Goal: Communication & Community: Answer question/provide support

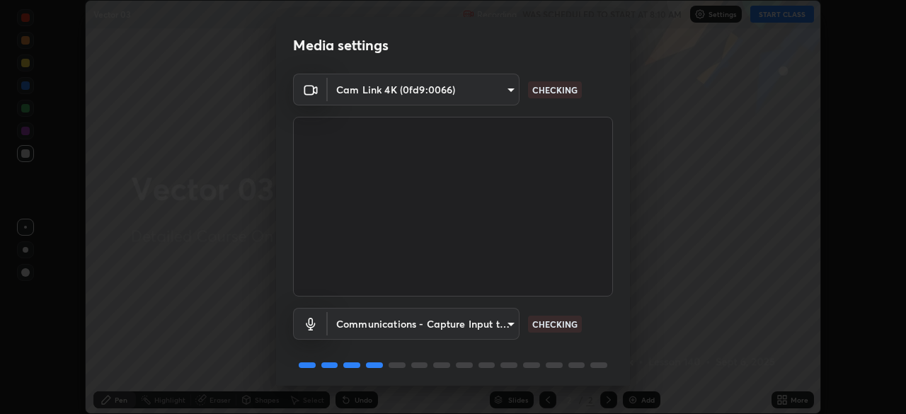
scroll to position [50, 0]
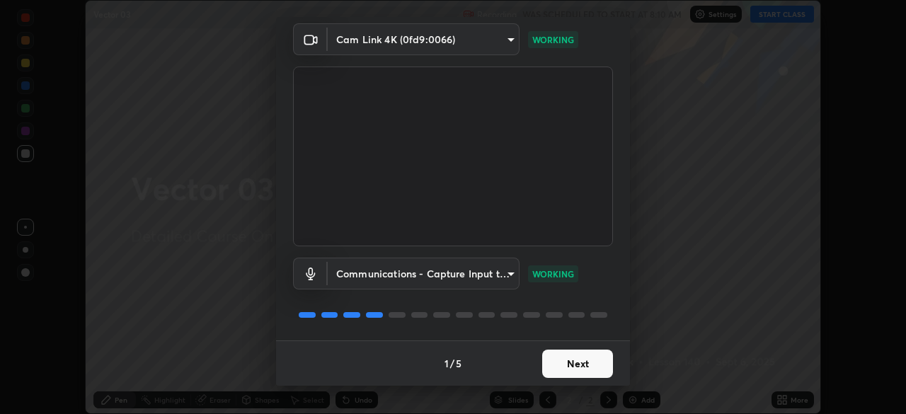
click at [574, 371] on button "Next" at bounding box center [577, 363] width 71 height 28
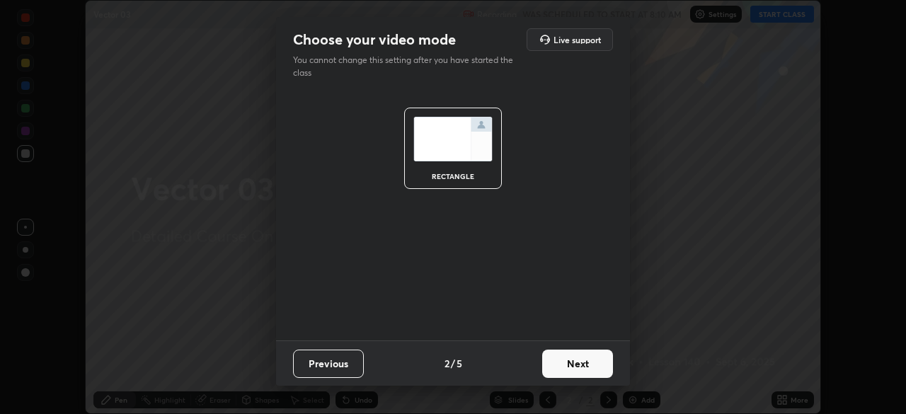
scroll to position [0, 0]
click at [582, 366] on button "Next" at bounding box center [577, 363] width 71 height 28
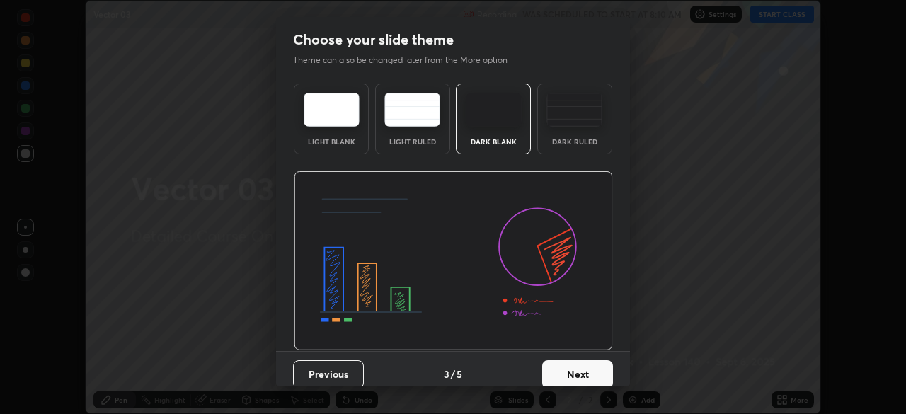
click at [588, 368] on button "Next" at bounding box center [577, 374] width 71 height 28
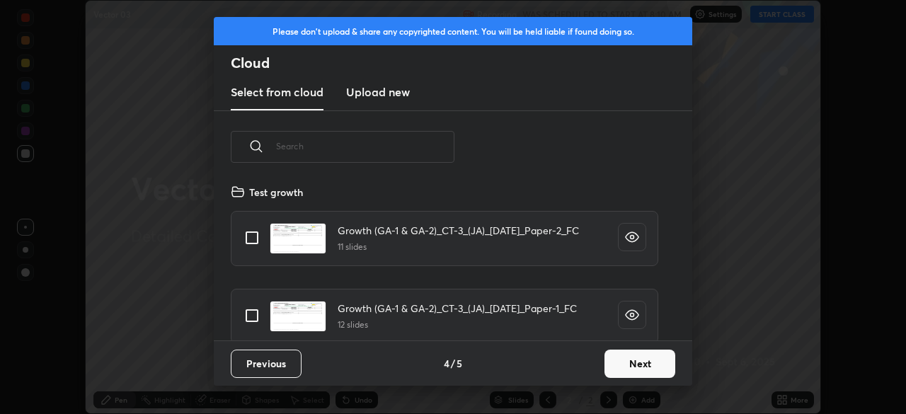
click at [633, 373] on button "Next" at bounding box center [639, 363] width 71 height 28
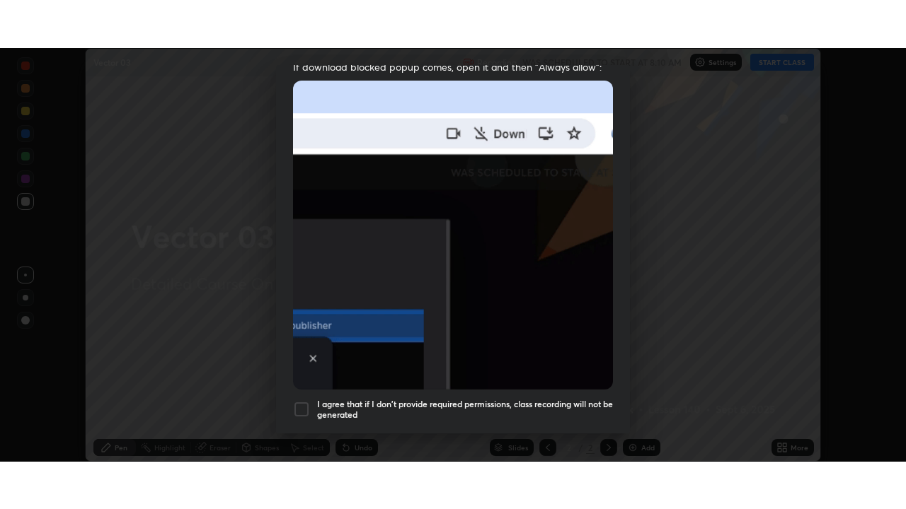
scroll to position [339, 0]
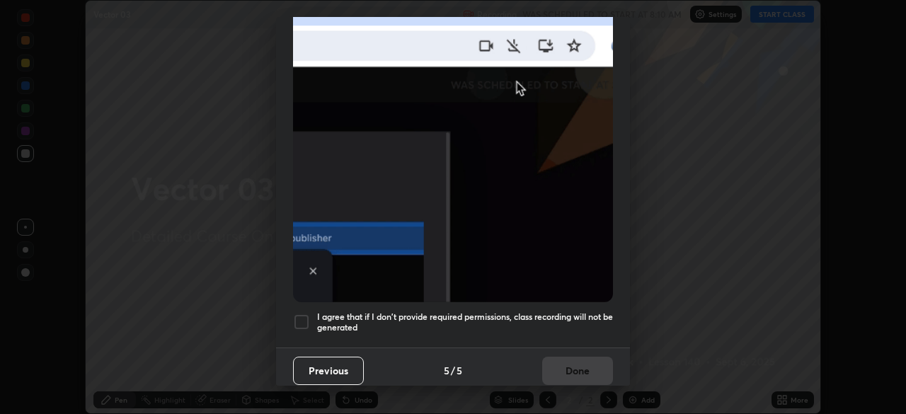
click at [301, 316] on div at bounding box center [301, 321] width 17 height 17
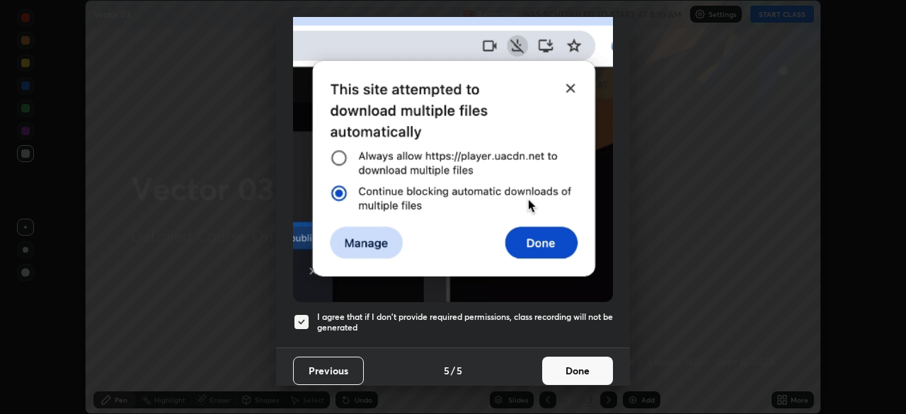
click at [564, 361] on button "Done" at bounding box center [577, 371] width 71 height 28
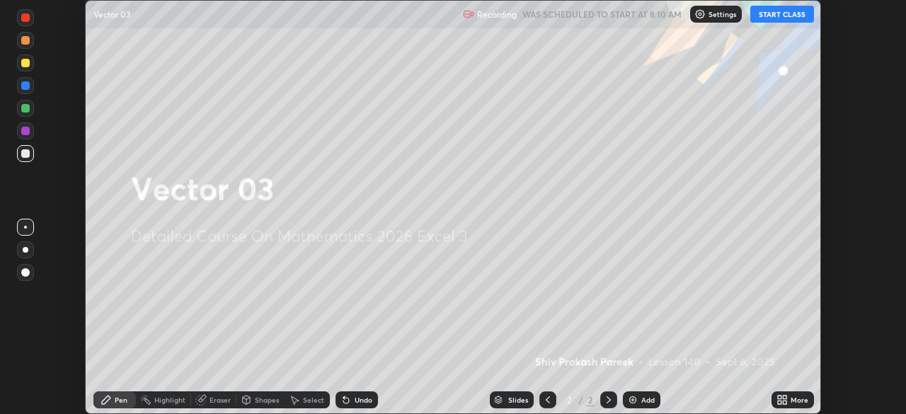
click at [789, 21] on button "START CLASS" at bounding box center [782, 14] width 64 height 17
click at [790, 400] on div "More" at bounding box center [799, 399] width 18 height 7
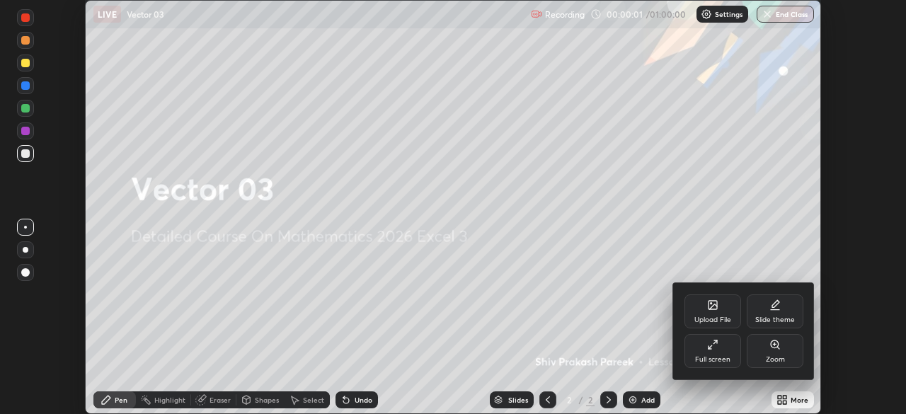
click at [776, 315] on div "Slide theme" at bounding box center [774, 311] width 57 height 34
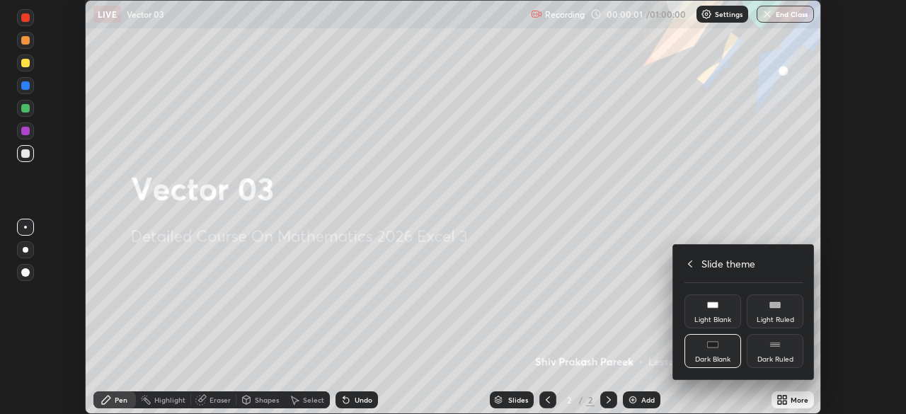
click at [787, 356] on div "Dark Ruled" at bounding box center [775, 359] width 36 height 7
click at [627, 337] on div at bounding box center [453, 207] width 906 height 414
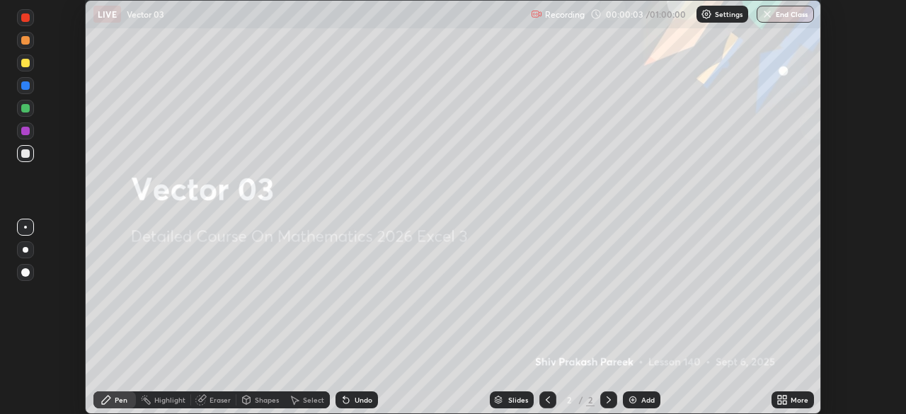
click at [644, 394] on div "Add" at bounding box center [641, 399] width 37 height 17
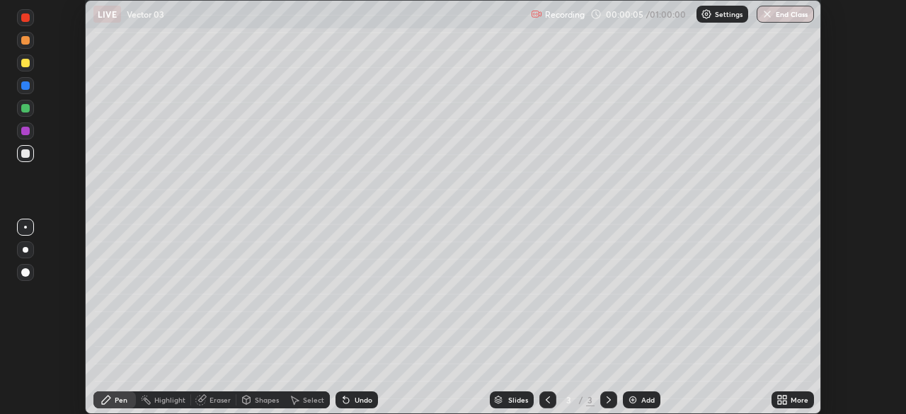
click at [790, 396] on div "More" at bounding box center [799, 399] width 18 height 7
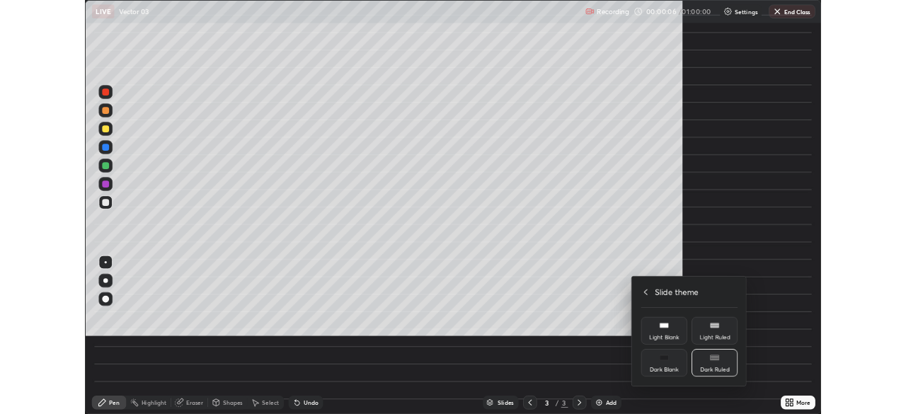
scroll to position [509, 906]
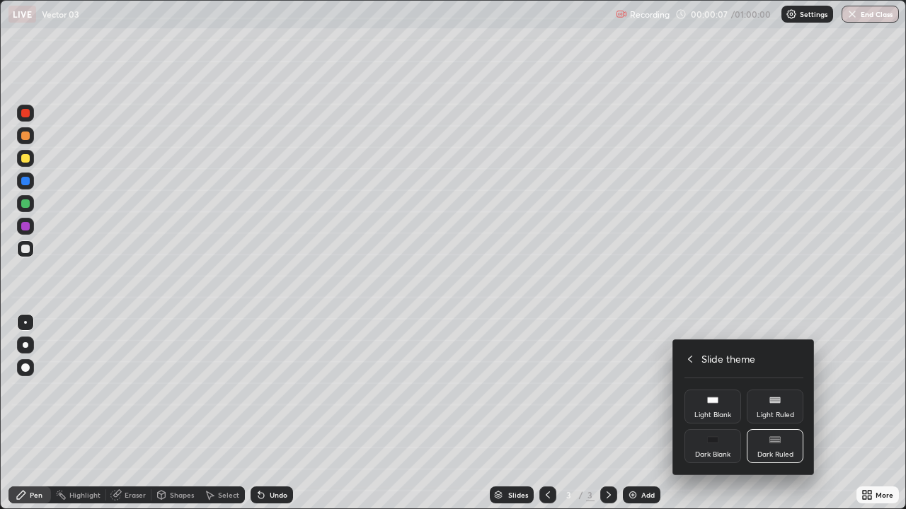
click at [690, 358] on icon at bounding box center [689, 359] width 11 height 11
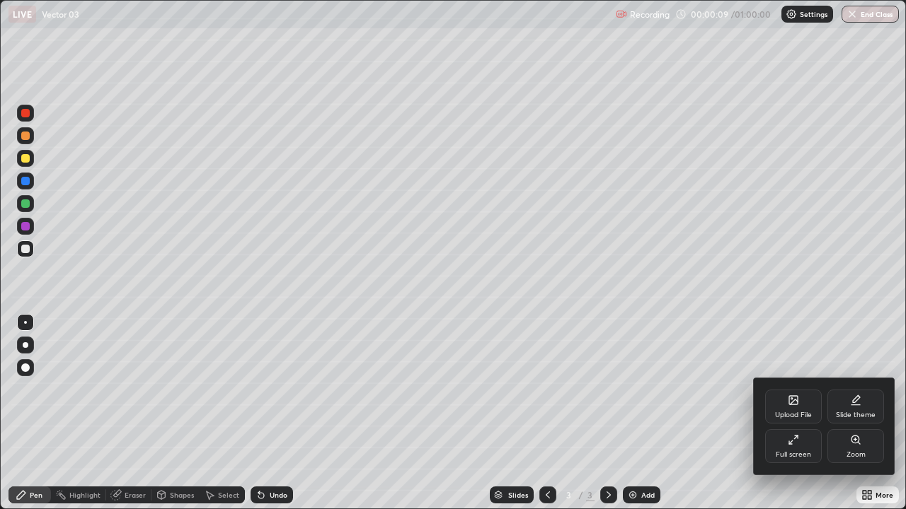
click at [690, 413] on div at bounding box center [453, 254] width 906 height 509
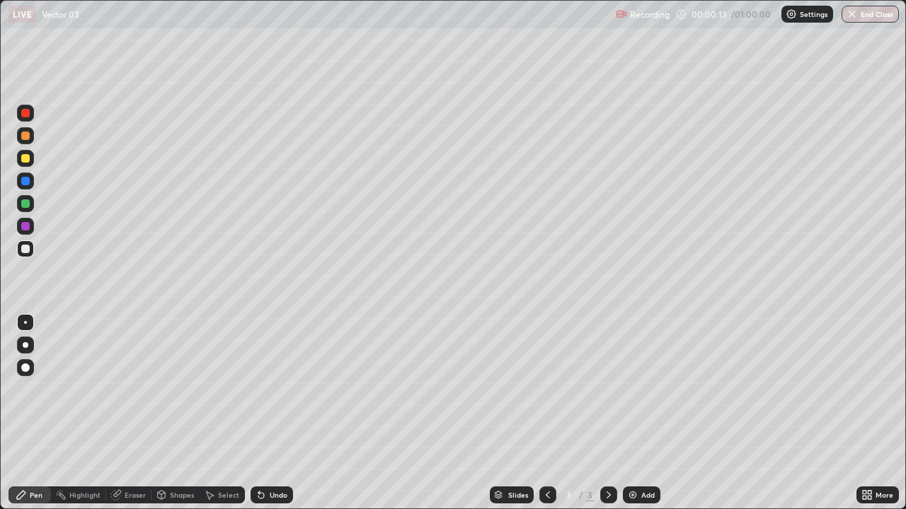
click at [24, 159] on div at bounding box center [25, 158] width 8 height 8
click at [275, 413] on div "Undo" at bounding box center [271, 495] width 42 height 17
click at [272, 413] on div "Undo" at bounding box center [271, 495] width 42 height 17
click at [642, 413] on div "Add" at bounding box center [647, 495] width 13 height 7
click at [545, 413] on icon at bounding box center [547, 495] width 11 height 11
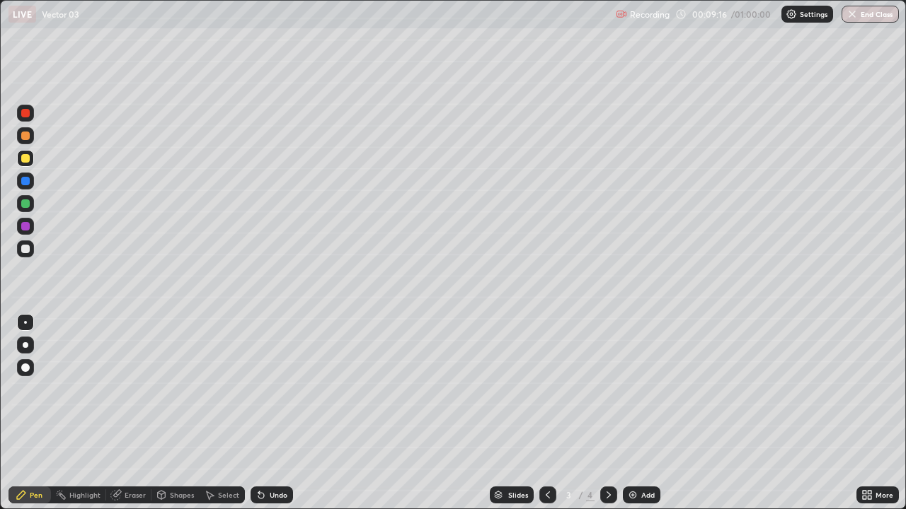
click at [606, 413] on icon at bounding box center [608, 495] width 4 height 7
click at [29, 253] on div at bounding box center [25, 249] width 17 height 17
click at [21, 255] on div at bounding box center [25, 249] width 17 height 17
click at [167, 413] on div "Shapes" at bounding box center [175, 495] width 48 height 17
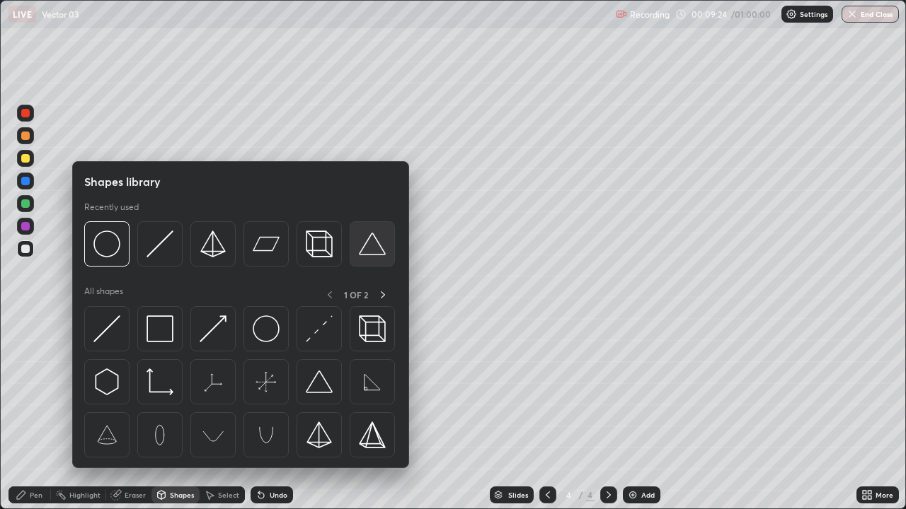
click at [375, 255] on img at bounding box center [372, 244] width 27 height 27
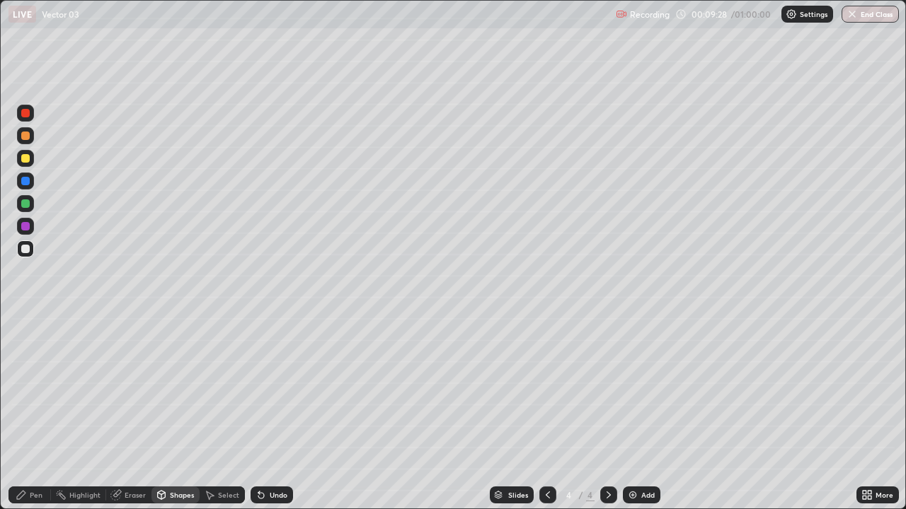
click at [28, 204] on div at bounding box center [25, 203] width 8 height 8
click at [285, 413] on div "Undo" at bounding box center [271, 495] width 42 height 17
click at [277, 413] on div "Undo" at bounding box center [279, 495] width 18 height 7
click at [35, 413] on div "Pen" at bounding box center [36, 495] width 13 height 7
click at [28, 160] on div at bounding box center [25, 158] width 8 height 8
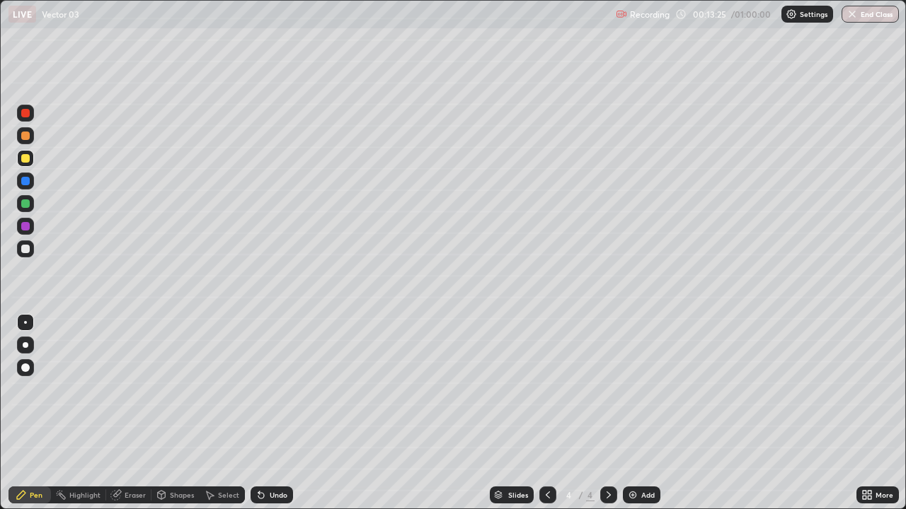
click at [630, 413] on div "Add" at bounding box center [641, 495] width 37 height 17
click at [19, 251] on div at bounding box center [25, 249] width 17 height 17
click at [648, 413] on div "Add" at bounding box center [647, 495] width 13 height 7
click at [265, 413] on div "Undo" at bounding box center [271, 495] width 42 height 17
click at [270, 413] on div "Undo" at bounding box center [279, 495] width 18 height 7
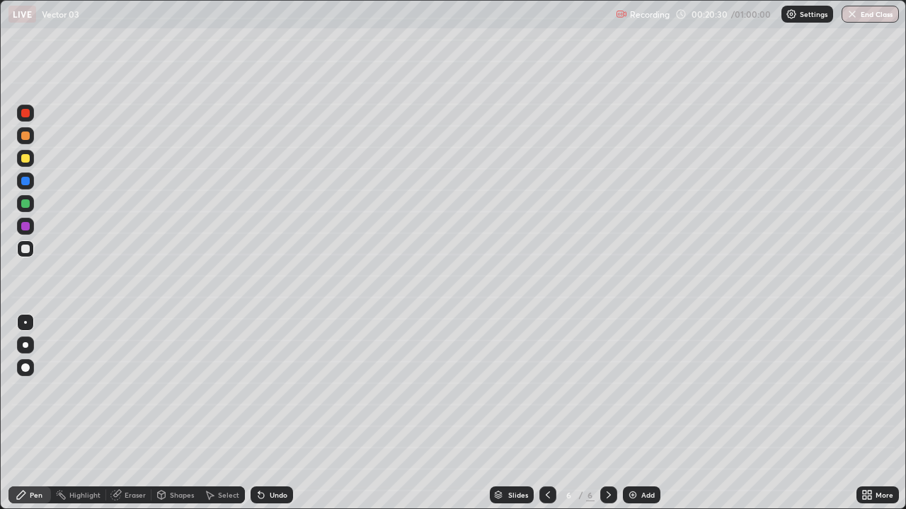
click at [274, 413] on div "Undo" at bounding box center [271, 495] width 42 height 17
click at [278, 413] on div "Undo" at bounding box center [271, 495] width 42 height 17
click at [654, 413] on div "Add" at bounding box center [641, 495] width 37 height 17
click at [28, 248] on div at bounding box center [25, 249] width 8 height 8
click at [644, 413] on div "Add" at bounding box center [647, 495] width 13 height 7
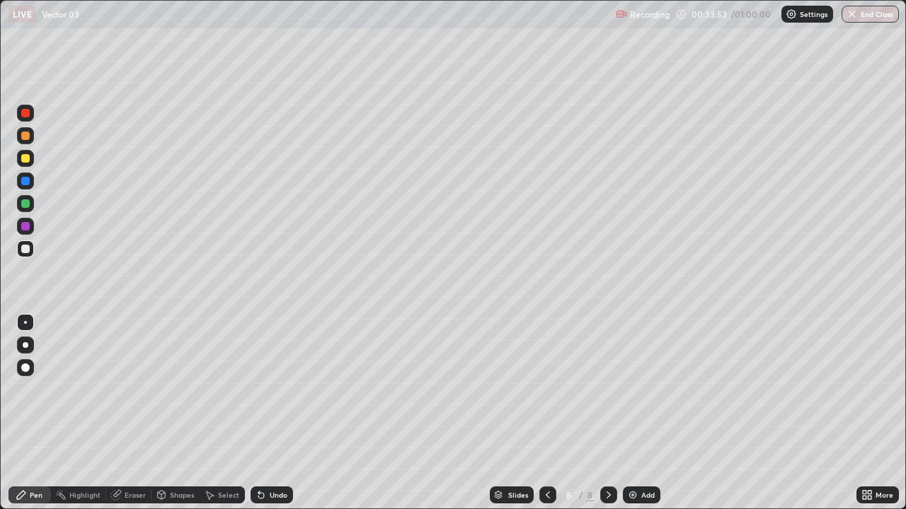
click at [28, 204] on div at bounding box center [25, 203] width 8 height 8
click at [171, 413] on div "Shapes" at bounding box center [182, 495] width 24 height 7
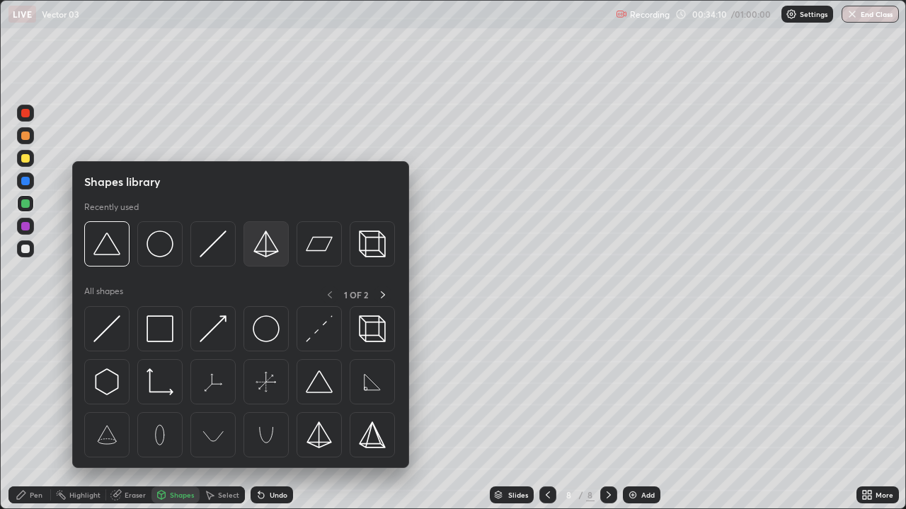
click at [269, 245] on img at bounding box center [266, 244] width 27 height 27
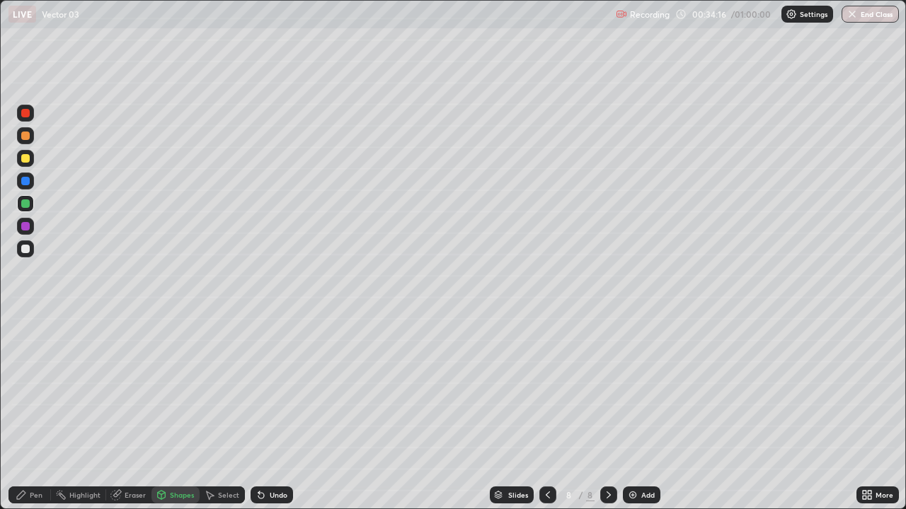
click at [35, 413] on div "Pen" at bounding box center [36, 495] width 13 height 7
click at [28, 251] on div at bounding box center [25, 249] width 8 height 8
click at [635, 413] on img at bounding box center [632, 495] width 11 height 11
click at [546, 413] on icon at bounding box center [547, 495] width 4 height 7
click at [28, 204] on div at bounding box center [25, 203] width 8 height 8
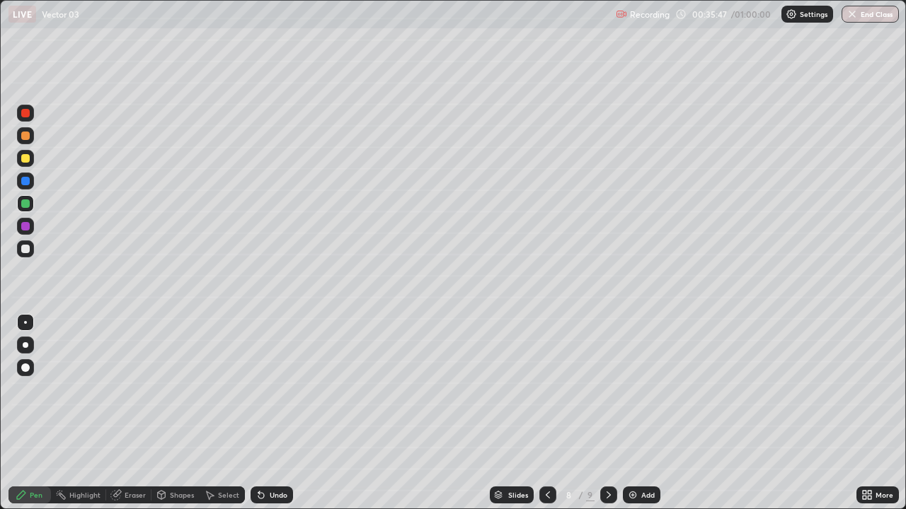
click at [276, 413] on div "Undo" at bounding box center [279, 495] width 18 height 7
click at [25, 180] on div at bounding box center [25, 181] width 8 height 8
click at [225, 413] on div "Select" at bounding box center [228, 495] width 21 height 7
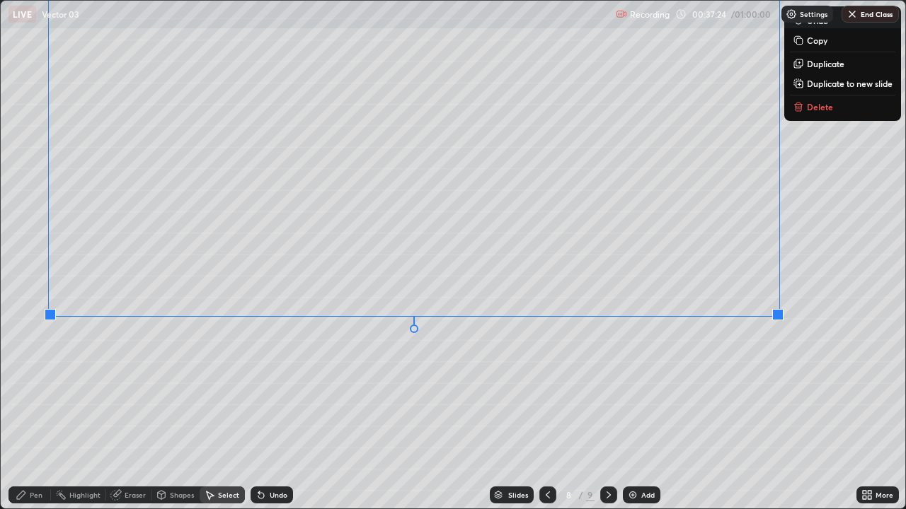
click at [422, 396] on div "0 ° Undo Copy Duplicate Duplicate to new slide Delete" at bounding box center [453, 255] width 904 height 508
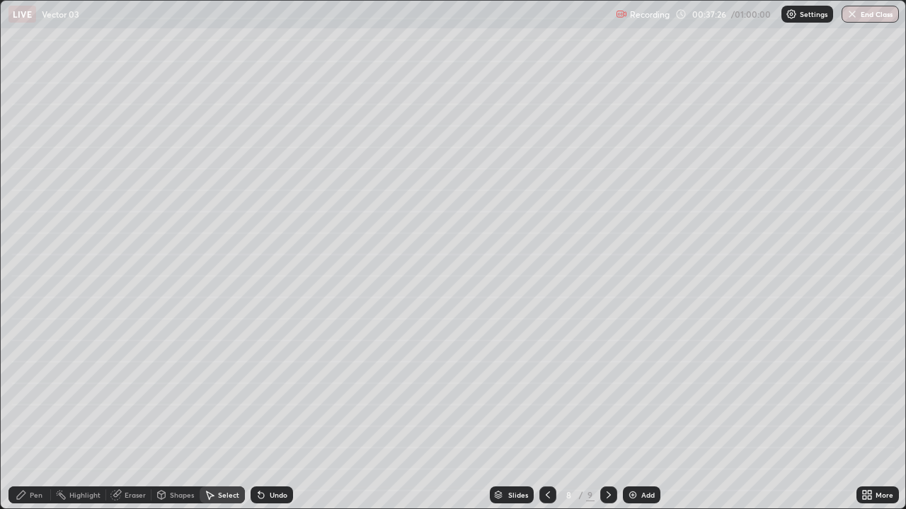
click at [37, 413] on div "Pen" at bounding box center [36, 495] width 13 height 7
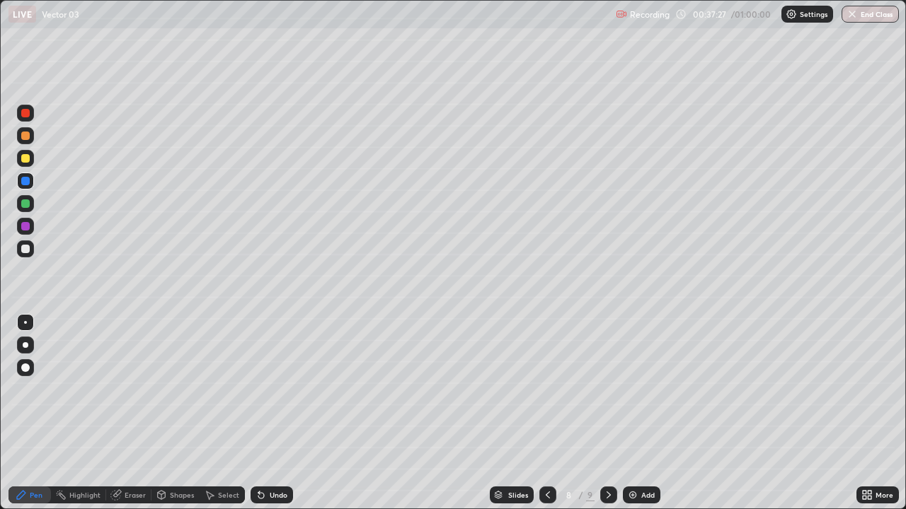
click at [24, 249] on div at bounding box center [25, 249] width 8 height 8
click at [879, 413] on div "More" at bounding box center [884, 495] width 18 height 7
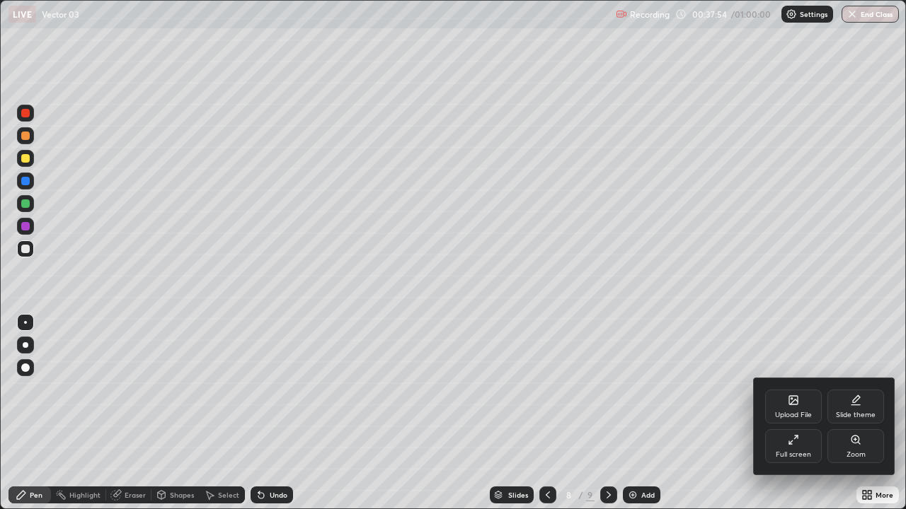
click at [797, 413] on icon at bounding box center [792, 439] width 11 height 11
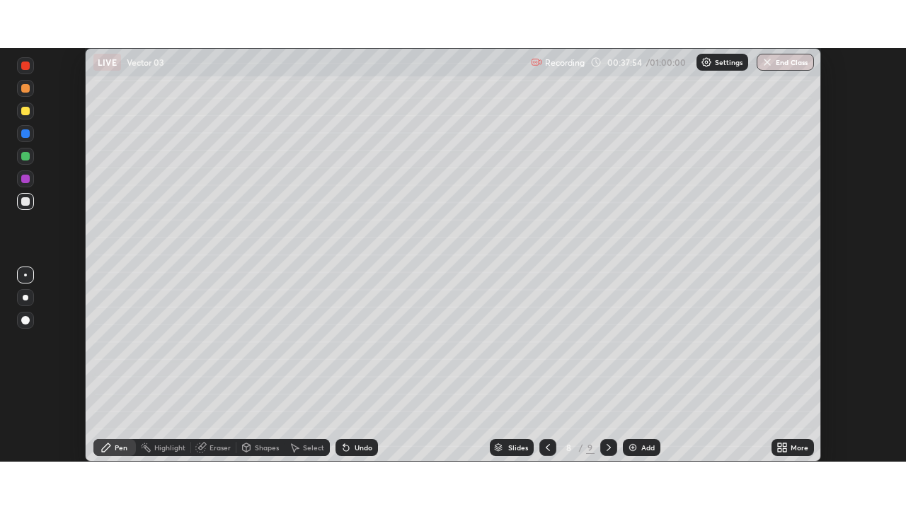
scroll to position [70330, 69838]
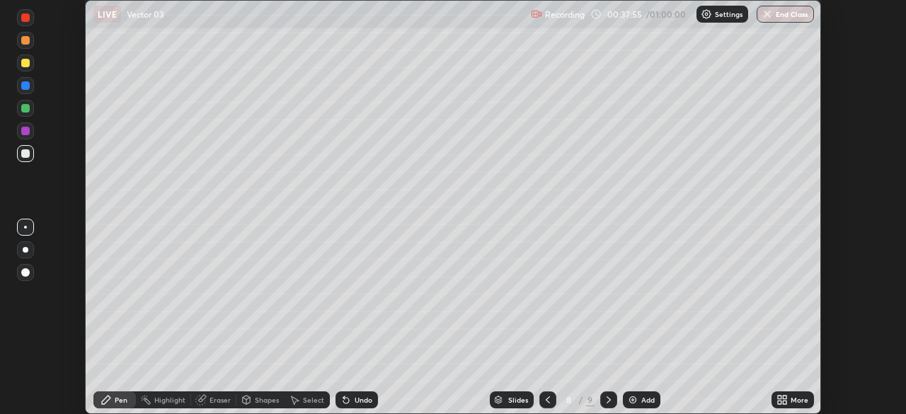
click at [799, 396] on div "More" at bounding box center [799, 399] width 18 height 7
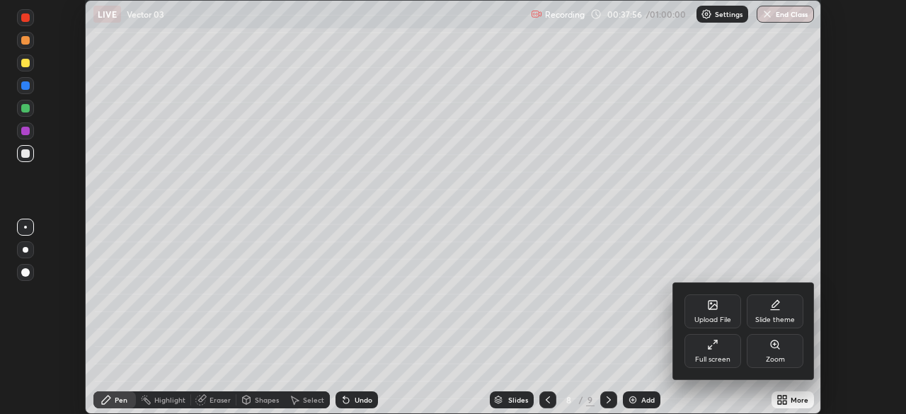
click at [719, 353] on div "Full screen" at bounding box center [712, 351] width 57 height 34
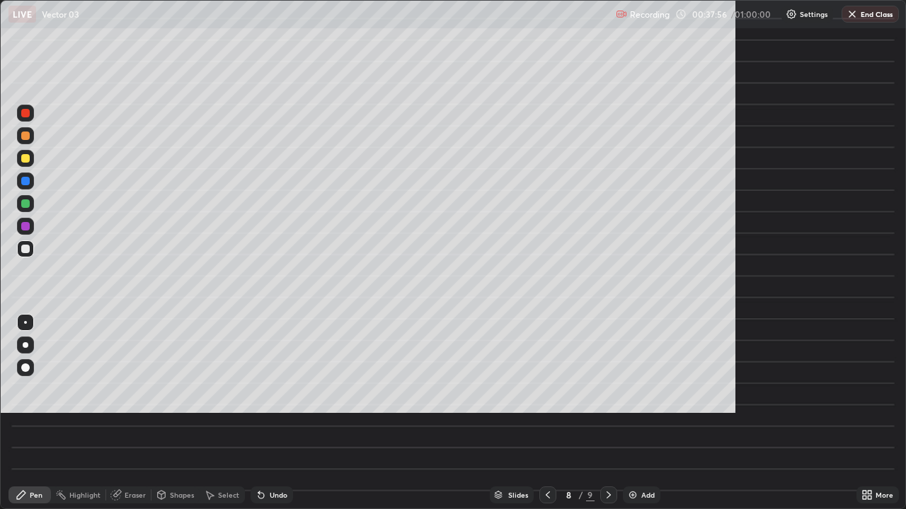
scroll to position [509, 906]
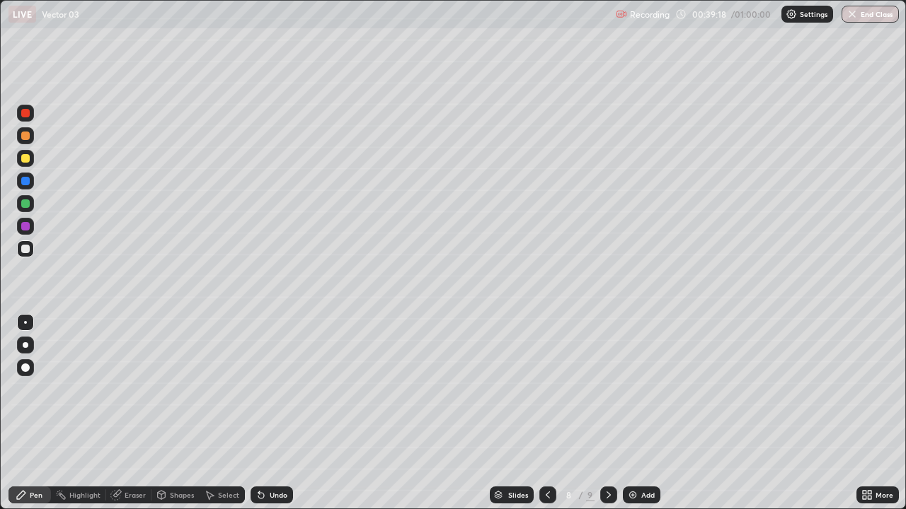
click at [270, 413] on div "Undo" at bounding box center [271, 495] width 42 height 17
click at [269, 413] on div "Undo" at bounding box center [271, 495] width 42 height 17
click at [23, 205] on div at bounding box center [25, 203] width 8 height 8
click at [24, 159] on div at bounding box center [25, 158] width 8 height 8
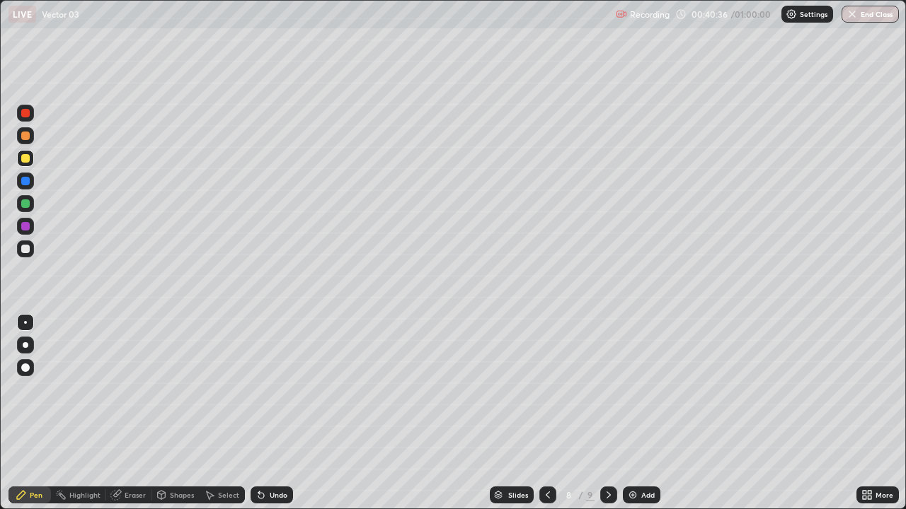
click at [270, 413] on div "Undo" at bounding box center [271, 495] width 42 height 17
click at [272, 413] on div "Undo" at bounding box center [279, 495] width 18 height 7
click at [270, 413] on div "Undo" at bounding box center [279, 495] width 18 height 7
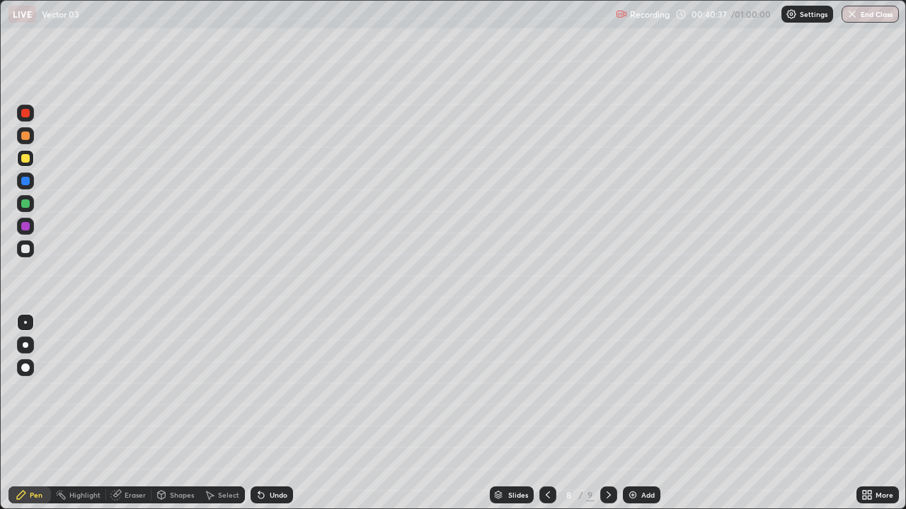
click at [270, 413] on div "Undo" at bounding box center [279, 495] width 18 height 7
click at [271, 413] on div "Undo" at bounding box center [279, 495] width 18 height 7
click at [270, 413] on div "Undo" at bounding box center [279, 495] width 18 height 7
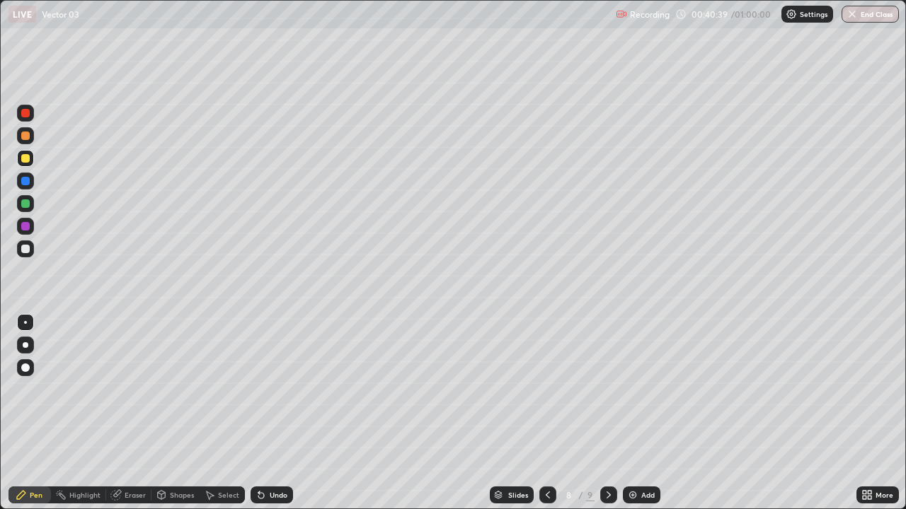
click at [271, 413] on div "Undo" at bounding box center [279, 495] width 18 height 7
click at [272, 413] on div "Undo" at bounding box center [271, 495] width 42 height 17
click at [270, 413] on div "Undo" at bounding box center [279, 495] width 18 height 7
click at [271, 413] on div "Undo" at bounding box center [279, 495] width 18 height 7
click at [270, 413] on div "Undo" at bounding box center [279, 495] width 18 height 7
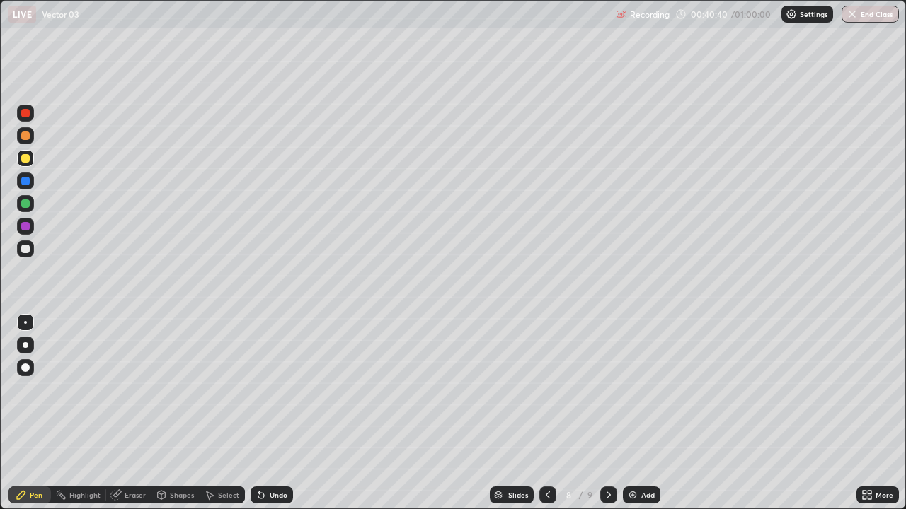
click at [271, 413] on div "Undo" at bounding box center [279, 495] width 18 height 7
click at [270, 413] on div "Undo" at bounding box center [279, 495] width 18 height 7
click at [273, 413] on div "Undo" at bounding box center [279, 495] width 18 height 7
click at [274, 413] on div "Undo" at bounding box center [279, 495] width 18 height 7
click at [273, 413] on div "Undo" at bounding box center [279, 495] width 18 height 7
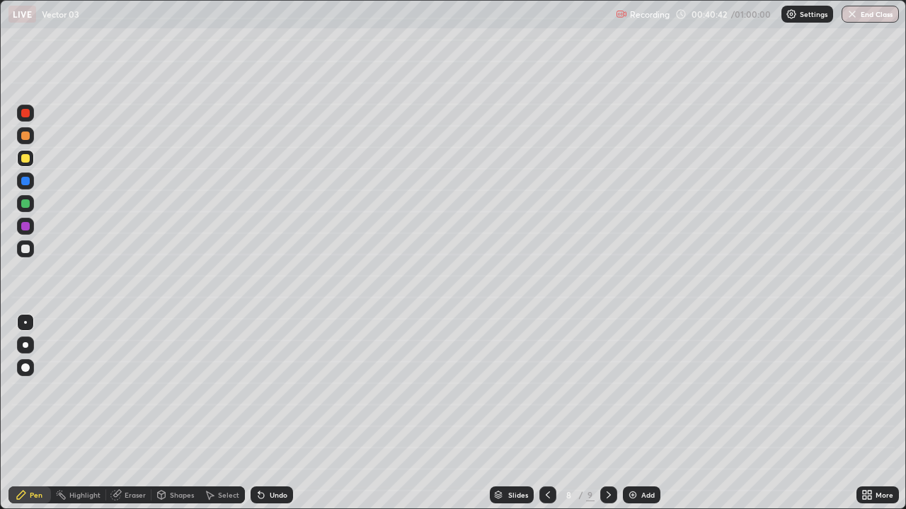
click at [129, 413] on div "Eraser" at bounding box center [135, 495] width 21 height 7
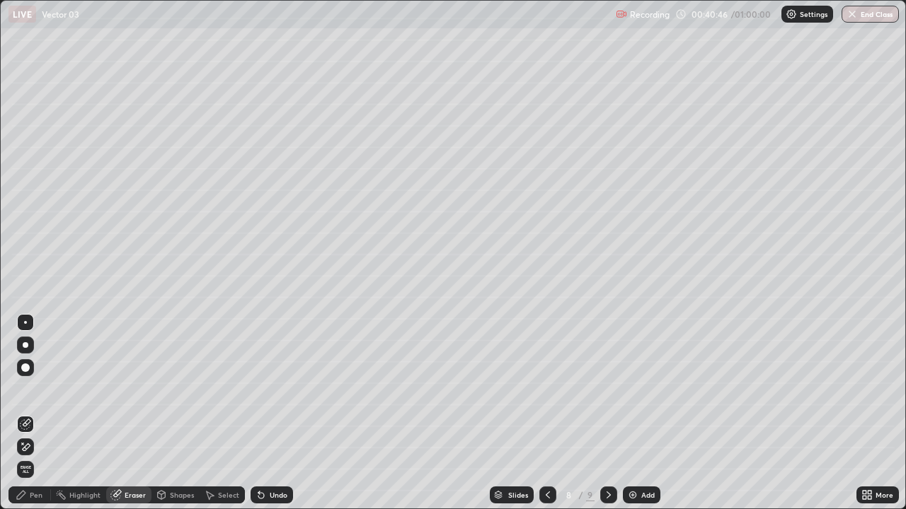
click at [28, 413] on div "Pen" at bounding box center [29, 495] width 42 height 17
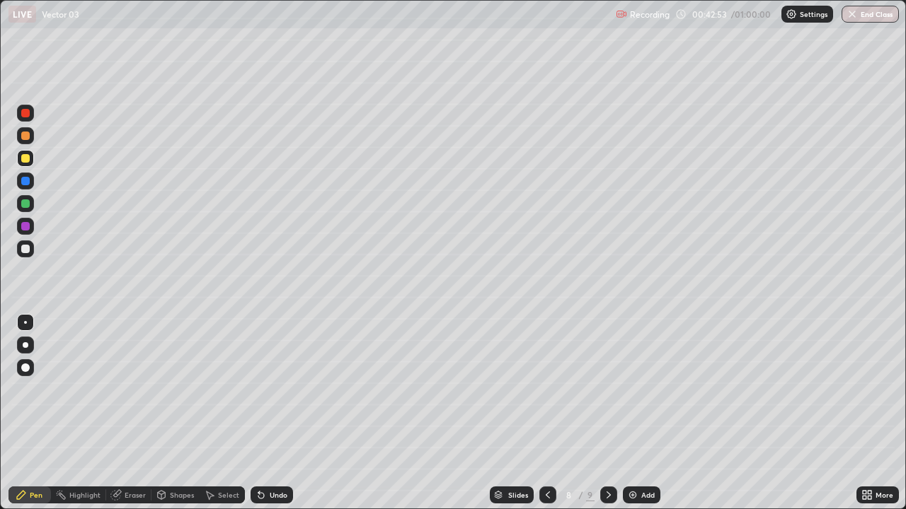
click at [277, 413] on div "Undo" at bounding box center [279, 495] width 18 height 7
click at [273, 413] on div "Undo" at bounding box center [279, 495] width 18 height 7
click at [270, 413] on div "Undo" at bounding box center [279, 495] width 18 height 7
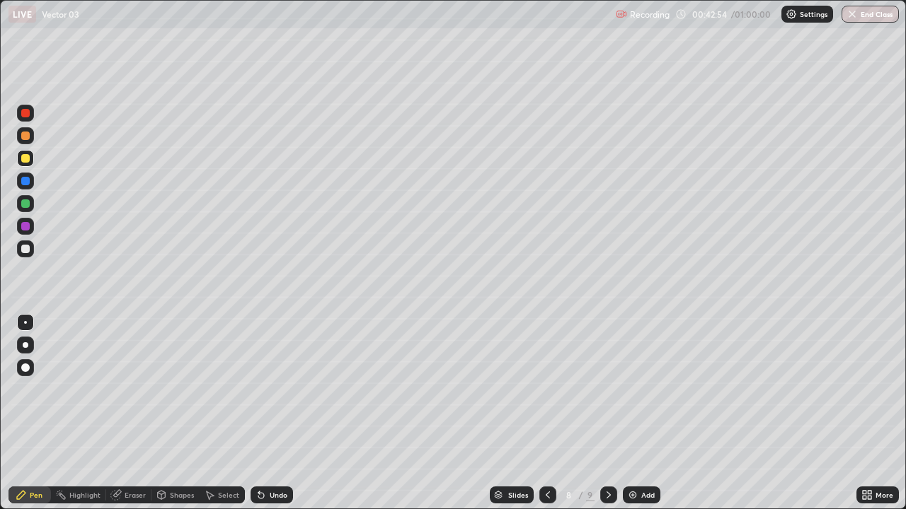
click at [270, 413] on div "Undo" at bounding box center [279, 495] width 18 height 7
click at [130, 413] on div "Eraser" at bounding box center [135, 495] width 21 height 7
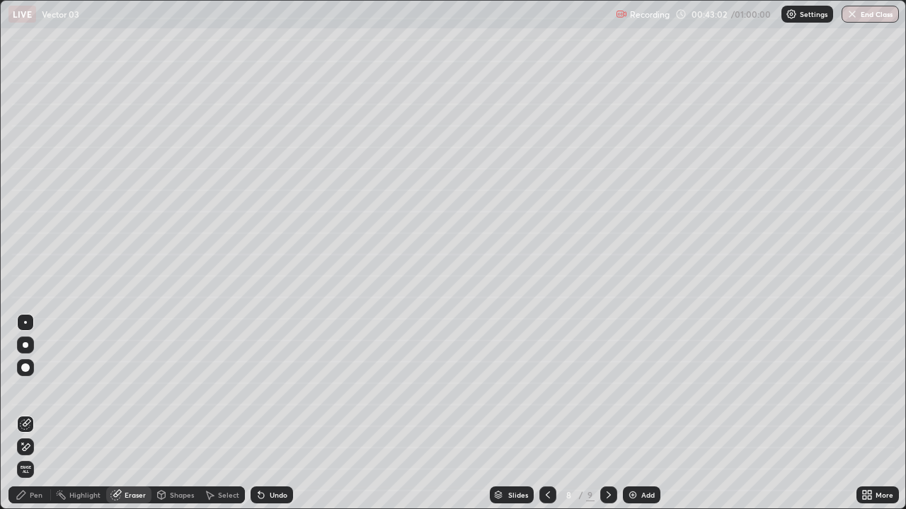
click at [35, 413] on div "Pen" at bounding box center [36, 495] width 13 height 7
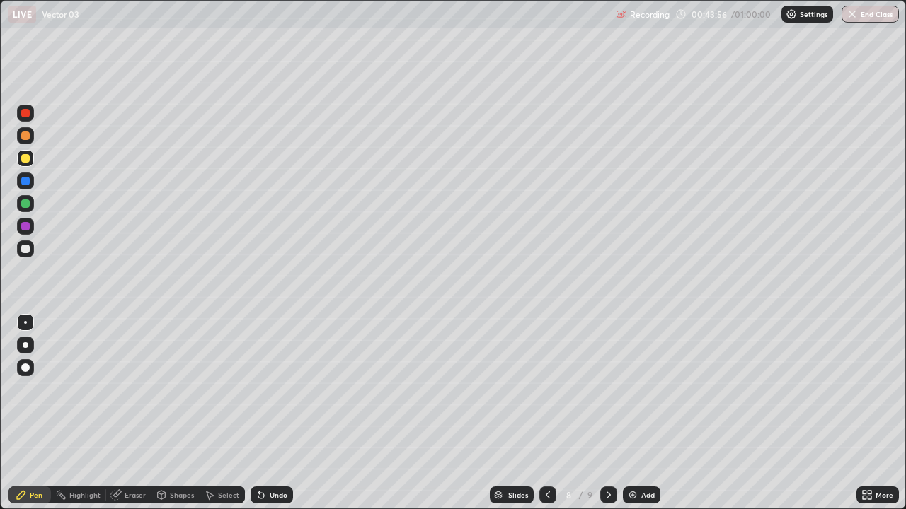
click at [270, 413] on div "Undo" at bounding box center [279, 495] width 18 height 7
click at [269, 413] on div "Undo" at bounding box center [271, 495] width 42 height 17
click at [270, 413] on div "Undo" at bounding box center [271, 495] width 42 height 17
click at [131, 413] on div "Eraser" at bounding box center [135, 495] width 21 height 7
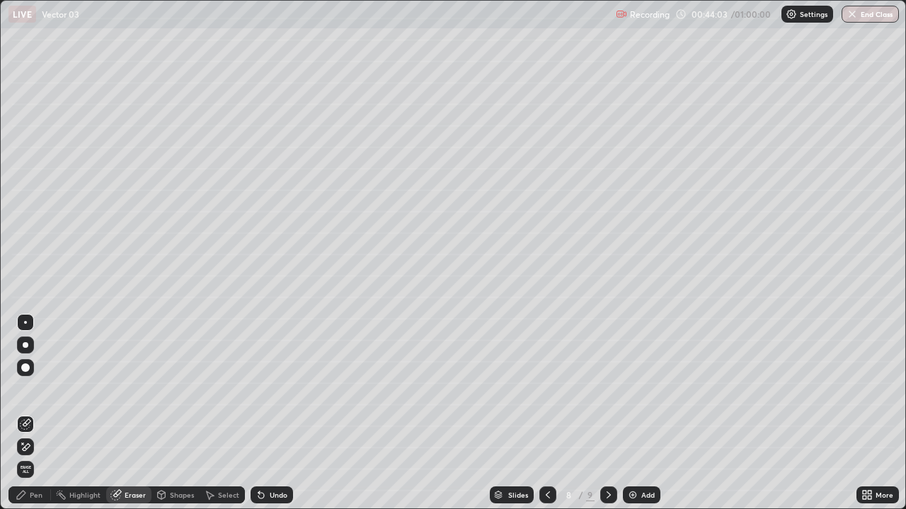
click at [35, 413] on div "Pen" at bounding box center [36, 495] width 13 height 7
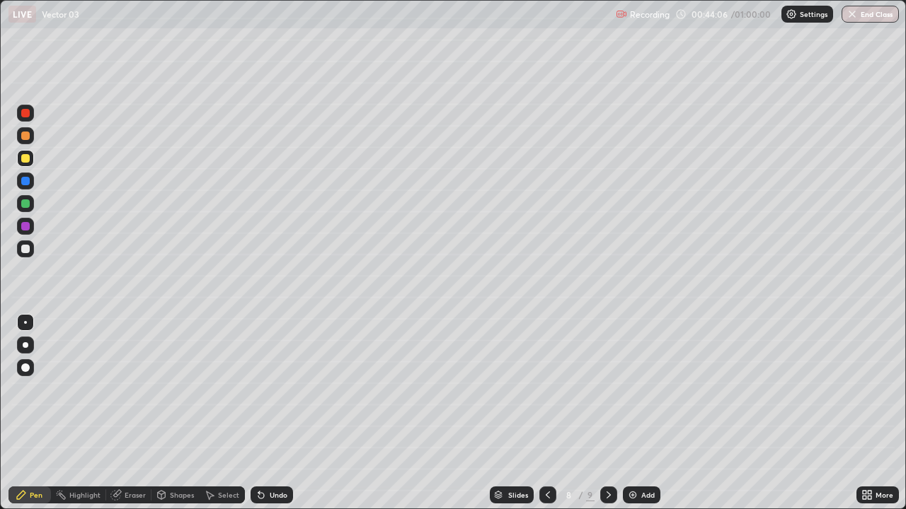
click at [43, 413] on div "Pen" at bounding box center [29, 495] width 42 height 17
click at [28, 248] on div at bounding box center [25, 249] width 8 height 8
click at [136, 413] on div "Eraser" at bounding box center [135, 495] width 21 height 7
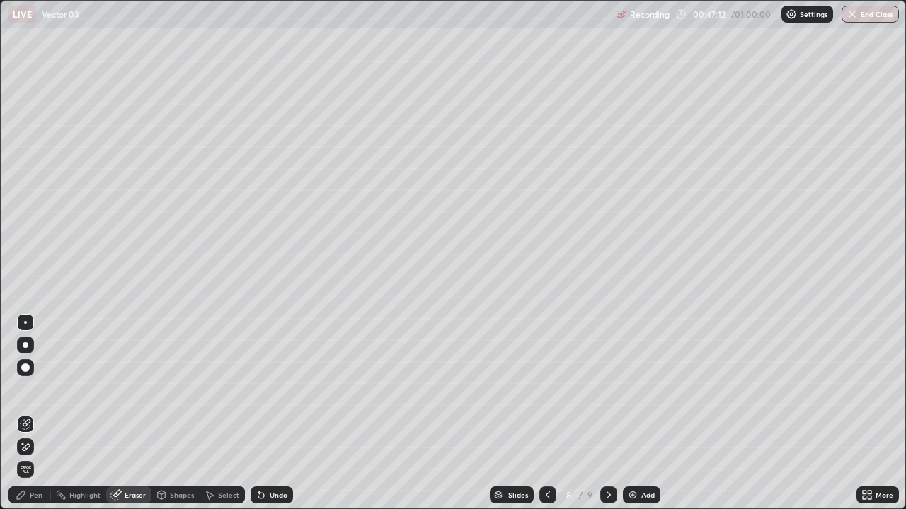
click at [28, 413] on div "Pen" at bounding box center [29, 495] width 42 height 17
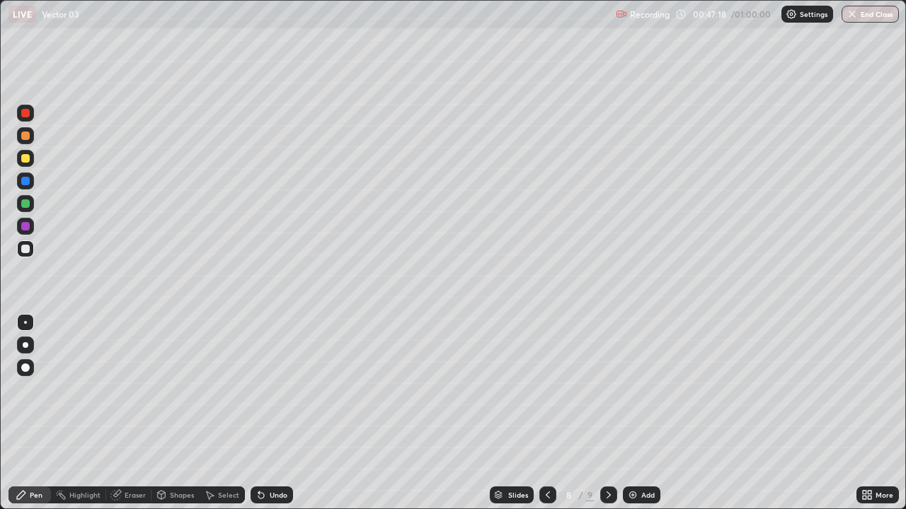
click at [265, 413] on div "Undo" at bounding box center [271, 495] width 42 height 17
click at [277, 413] on div "Undo" at bounding box center [271, 495] width 42 height 17
click at [607, 413] on icon at bounding box center [608, 495] width 11 height 11
click at [546, 413] on icon at bounding box center [547, 495] width 11 height 11
click at [634, 413] on div "Add" at bounding box center [641, 495] width 37 height 17
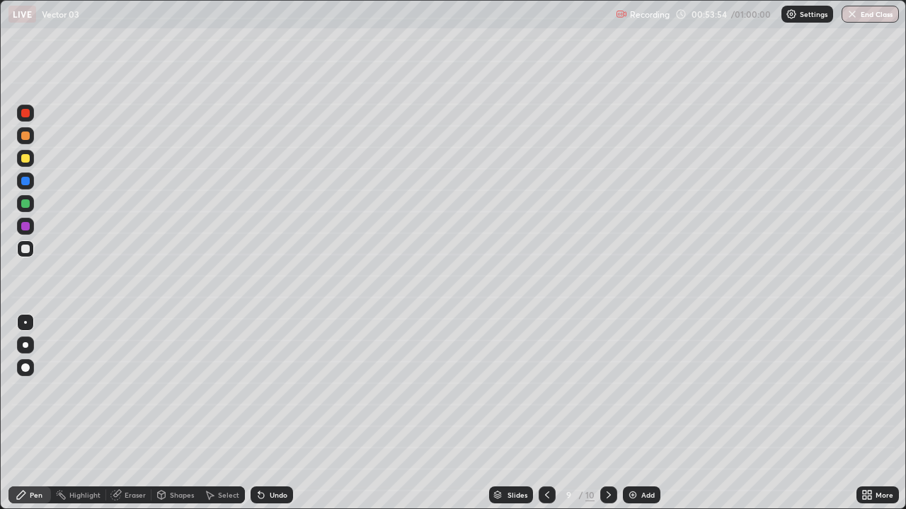
click at [547, 413] on icon at bounding box center [546, 495] width 11 height 11
click at [606, 413] on icon at bounding box center [608, 495] width 11 height 11
click at [548, 413] on icon at bounding box center [547, 495] width 4 height 7
click at [858, 14] on button "End Class" at bounding box center [871, 14] width 56 height 17
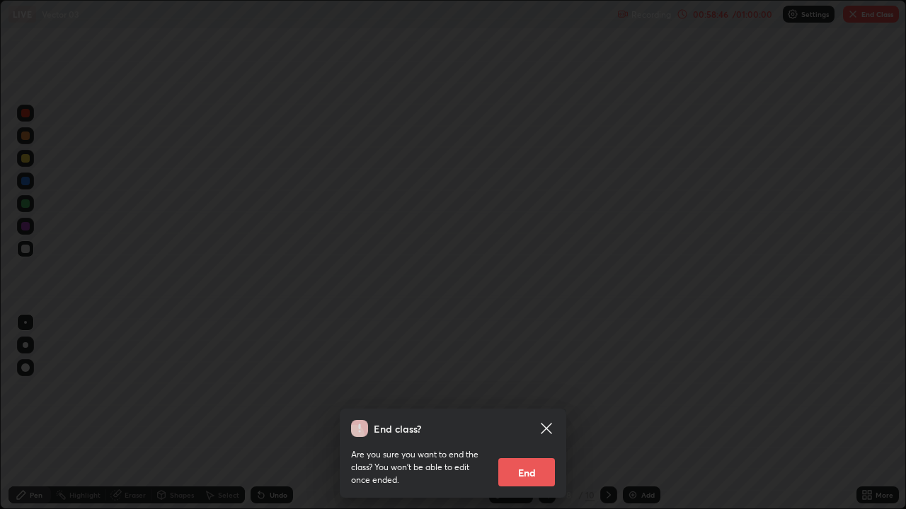
click at [524, 413] on button "End" at bounding box center [526, 472] width 57 height 28
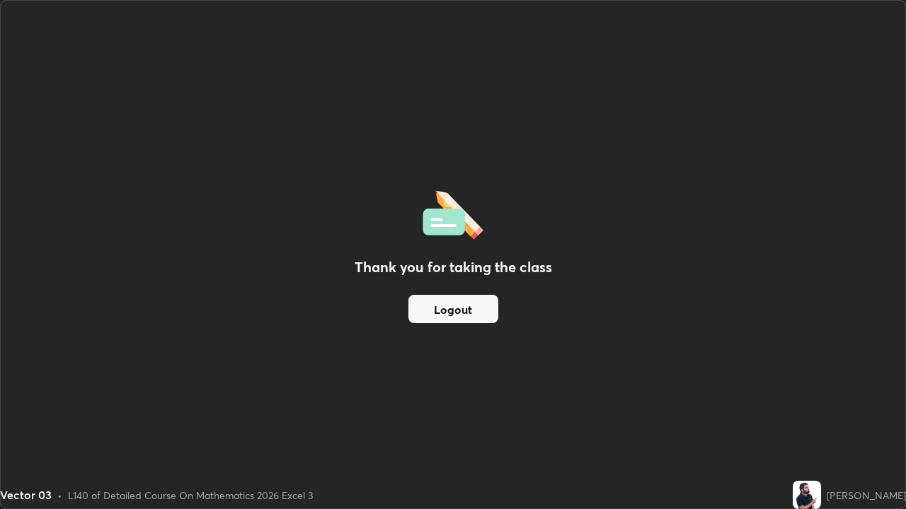
click at [463, 310] on button "Logout" at bounding box center [453, 309] width 90 height 28
click at [462, 309] on button "Logout" at bounding box center [453, 309] width 90 height 28
